Goal: Task Accomplishment & Management: Manage account settings

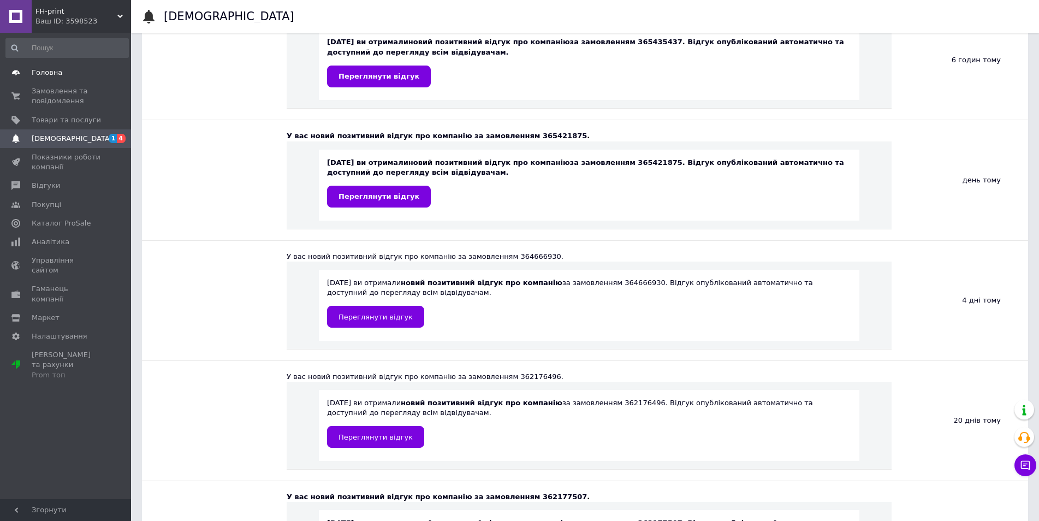
scroll to position [164, 0]
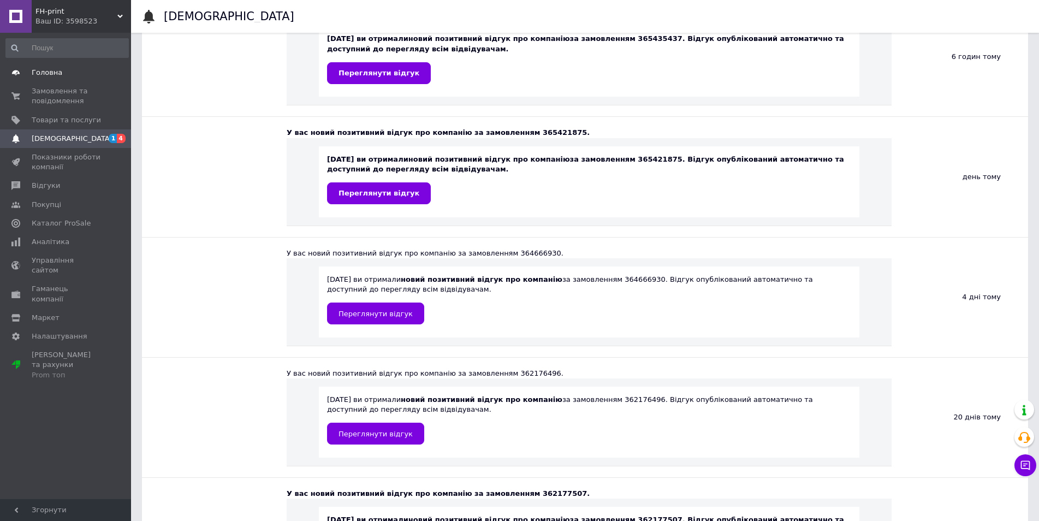
click at [48, 76] on span "Головна" at bounding box center [47, 73] width 31 height 10
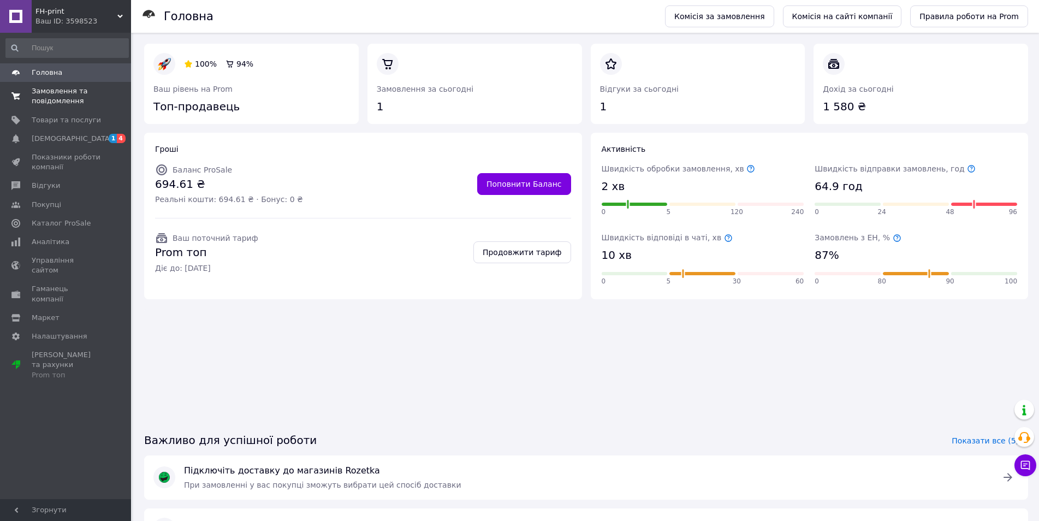
click at [54, 102] on span "Замовлення та повідомлення" at bounding box center [66, 96] width 69 height 20
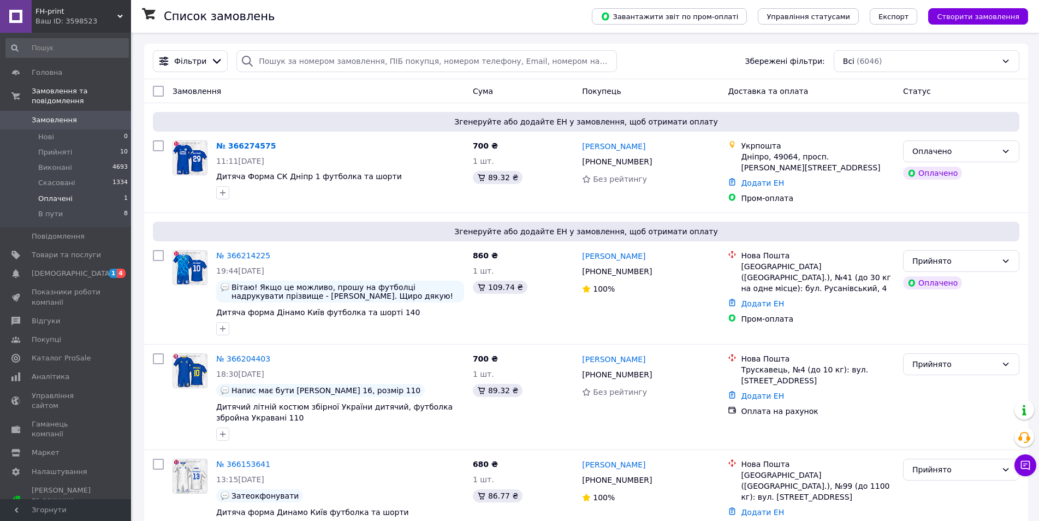
click at [60, 194] on span "Оплачені" at bounding box center [55, 199] width 34 height 10
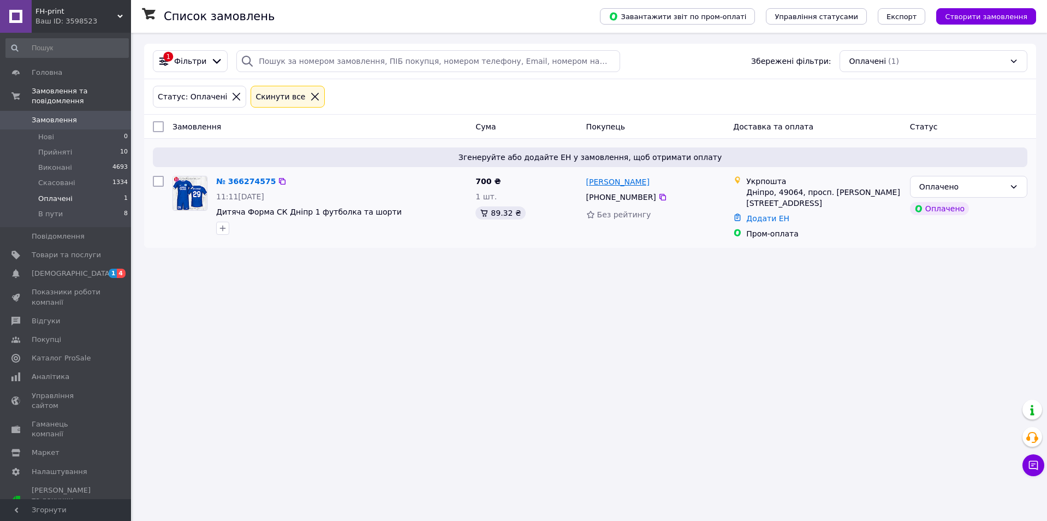
drag, startPoint x: 649, startPoint y: 197, endPoint x: 586, endPoint y: 183, distance: 64.3
click at [586, 183] on div "[PERSON_NAME] [PHONE_NUMBER] Без рейтингу" at bounding box center [655, 207] width 147 height 72
copy div "[PERSON_NAME] [PHONE_NUMBER]"
click at [1016, 184] on icon at bounding box center [1014, 186] width 9 height 9
click at [958, 210] on li "Прийнято" at bounding box center [969, 211] width 116 height 20
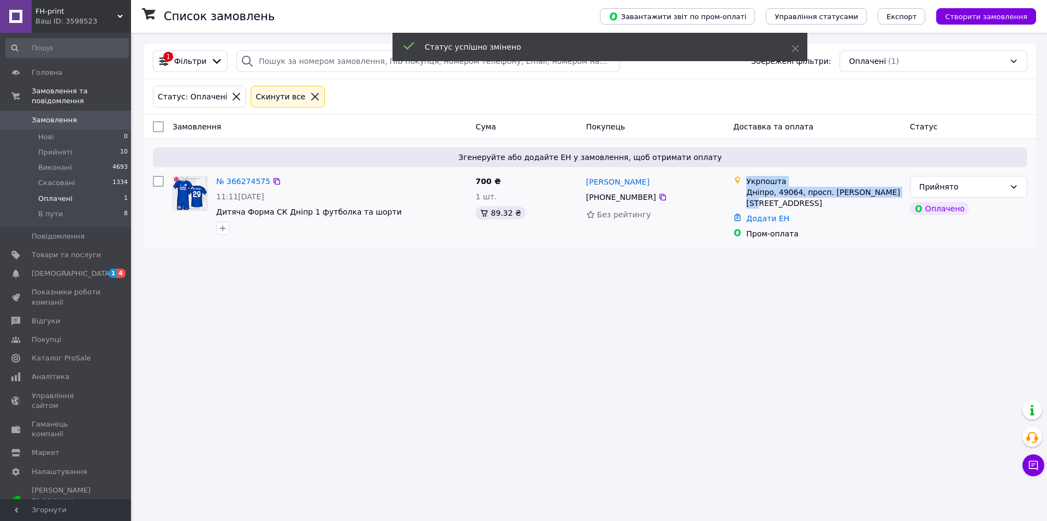
drag, startPoint x: 892, startPoint y: 191, endPoint x: 744, endPoint y: 183, distance: 147.6
click at [744, 183] on div "Укрпошта Дніпро, 49064, просп. [PERSON_NAME][STREET_ADDRESS]" at bounding box center [823, 192] width 159 height 33
